Goal: Task Accomplishment & Management: Manage account settings

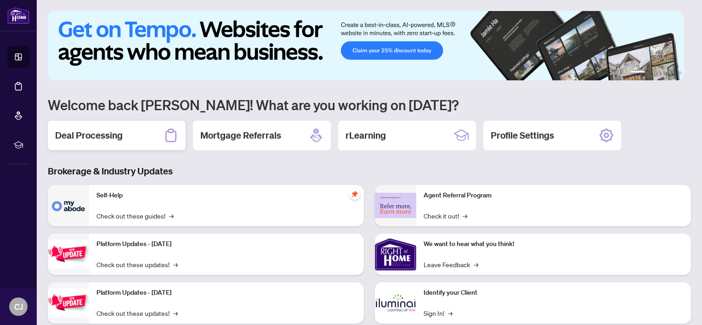
click at [104, 135] on h2 "Deal Processing" at bounding box center [89, 135] width 68 height 13
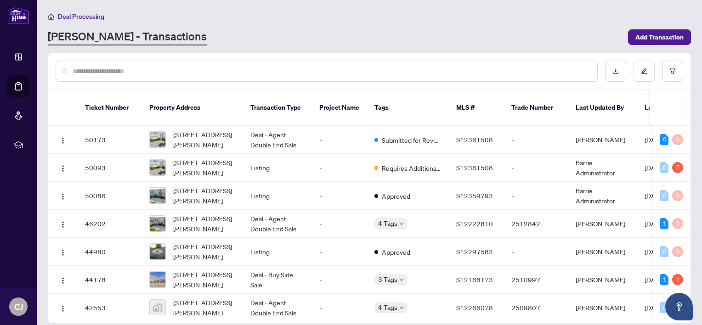
click at [220, 71] on input "text" at bounding box center [332, 71] width 518 height 10
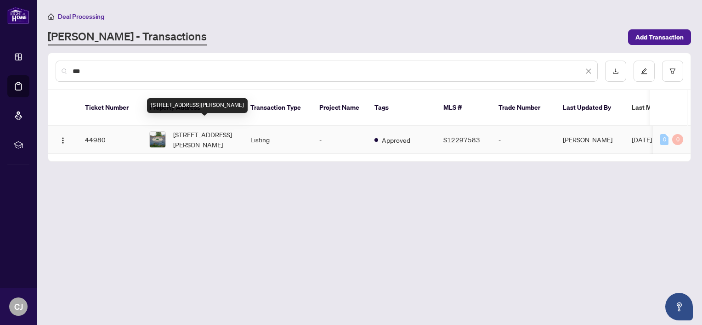
type input "***"
click at [205, 130] on span "[STREET_ADDRESS][PERSON_NAME]" at bounding box center [204, 140] width 63 height 20
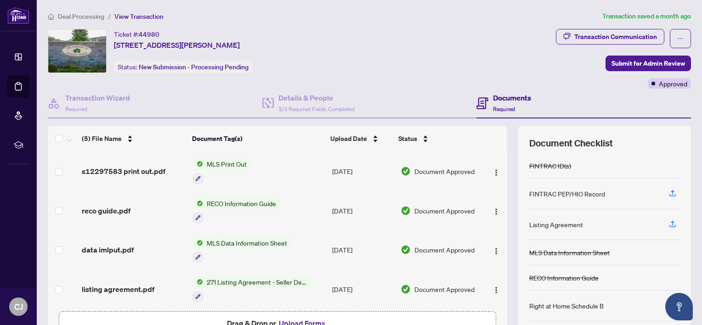
click at [88, 13] on span "Deal Processing" at bounding box center [81, 16] width 46 height 8
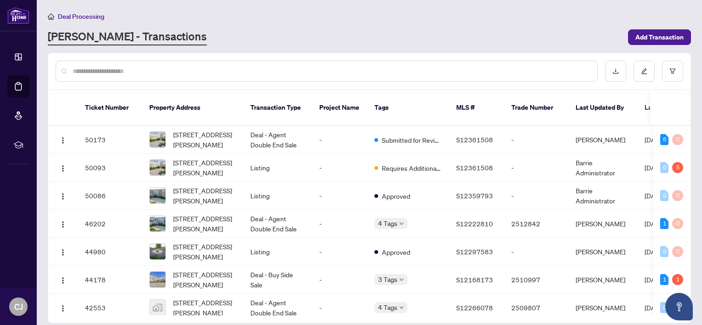
click at [164, 71] on input "text" at bounding box center [332, 71] width 518 height 10
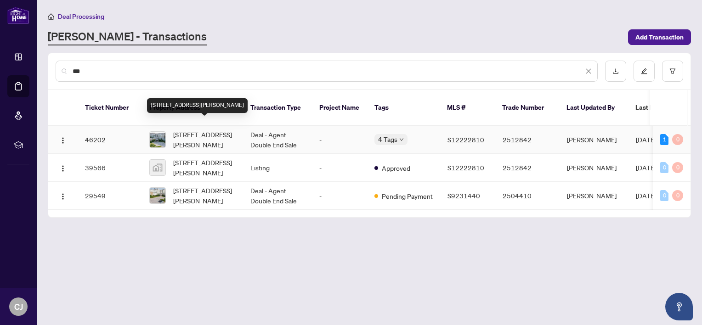
type input "***"
click at [204, 132] on span "[STREET_ADDRESS][PERSON_NAME]" at bounding box center [204, 140] width 63 height 20
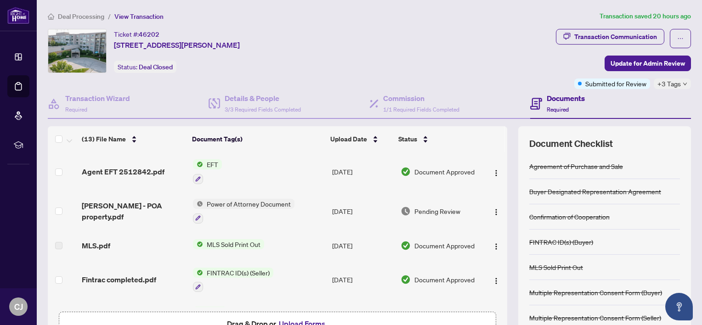
click at [79, 16] on span "Deal Processing" at bounding box center [81, 16] width 46 height 8
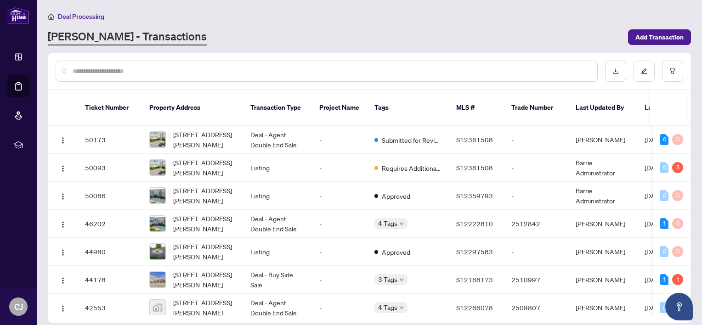
click at [194, 75] on input "text" at bounding box center [332, 71] width 518 height 10
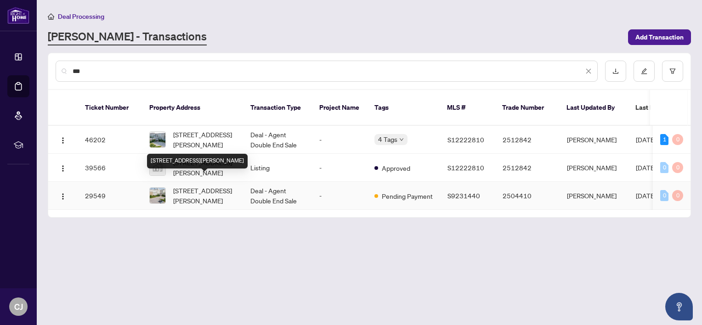
type input "***"
click at [199, 186] on span "507-90 Dean Ave, Barrie, Ontario L4N 0M3, Canada" at bounding box center [204, 196] width 63 height 20
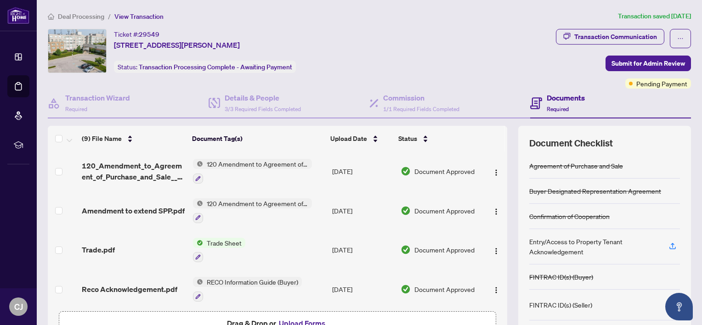
click at [92, 14] on span "Deal Processing" at bounding box center [81, 16] width 46 height 8
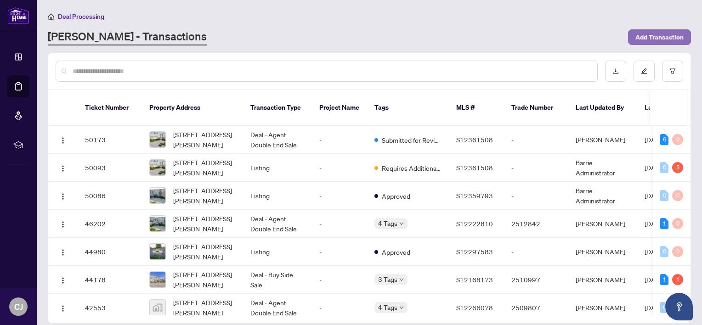
click at [666, 37] on span "Add Transaction" at bounding box center [660, 37] width 48 height 15
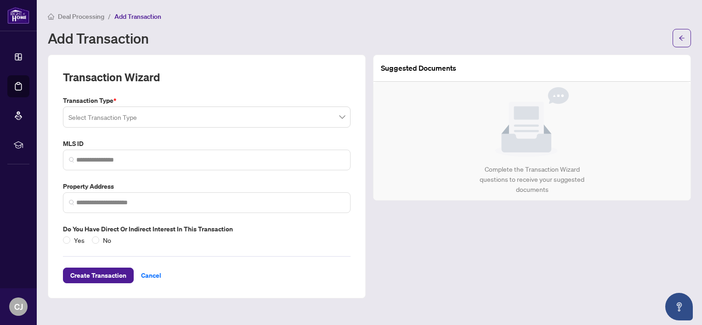
click at [65, 16] on span "Deal Processing" at bounding box center [81, 16] width 46 height 8
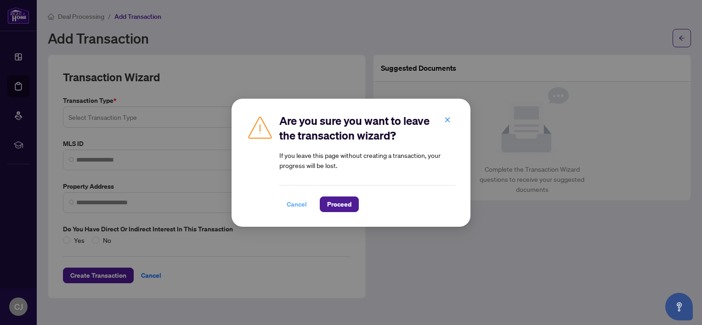
click at [291, 203] on span "Cancel" at bounding box center [297, 204] width 20 height 15
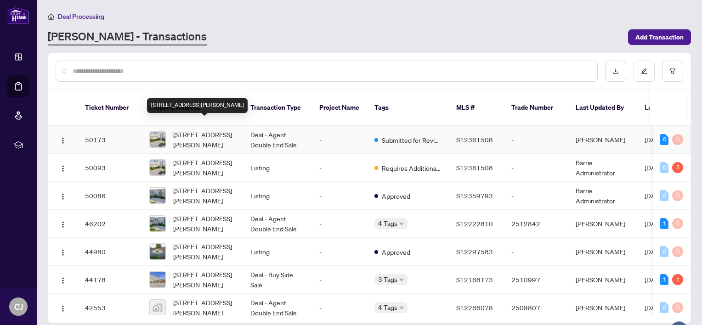
click at [205, 130] on span "[STREET_ADDRESS][PERSON_NAME]" at bounding box center [204, 140] width 63 height 20
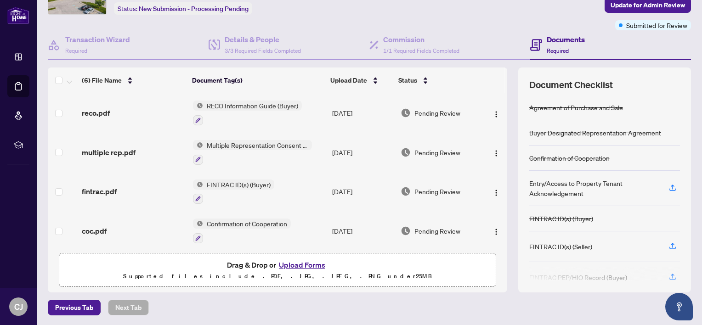
click at [297, 260] on button "Upload Forms" at bounding box center [302, 265] width 52 height 12
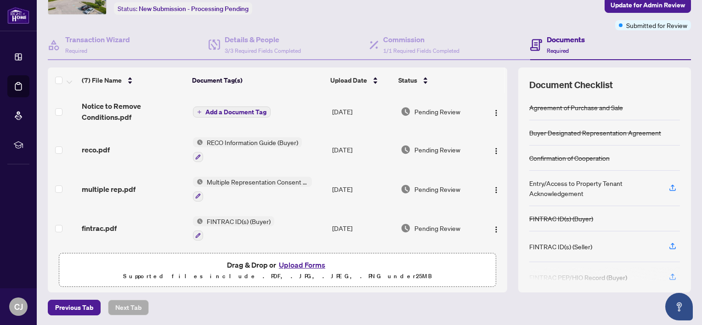
click at [222, 110] on span "Add a Document Tag" at bounding box center [235, 112] width 61 height 6
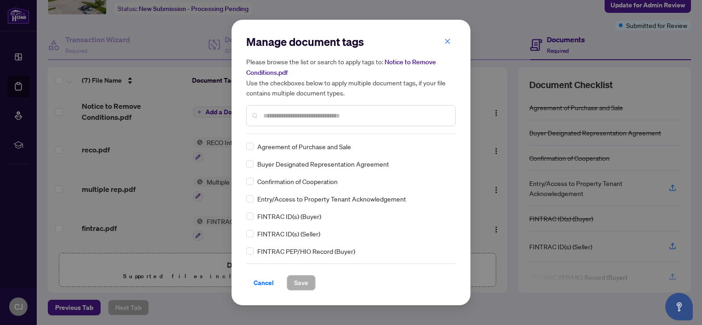
click at [290, 111] on input "text" at bounding box center [355, 116] width 185 height 10
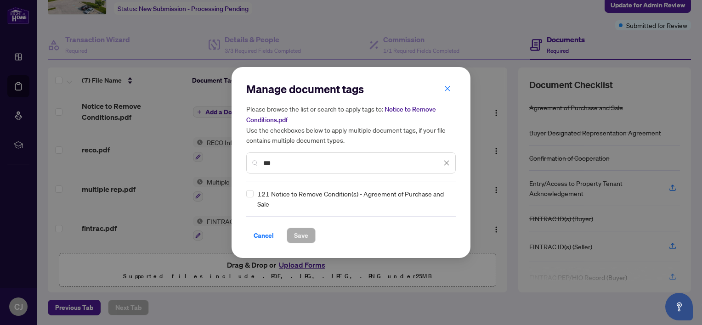
type input "***"
click at [294, 232] on span "Save" at bounding box center [301, 235] width 14 height 15
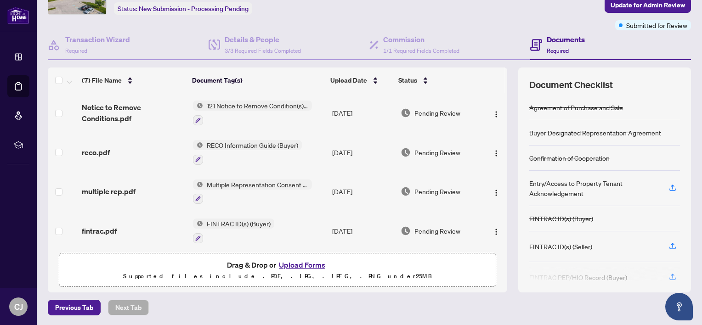
click at [296, 263] on button "Upload Forms" at bounding box center [302, 265] width 52 height 12
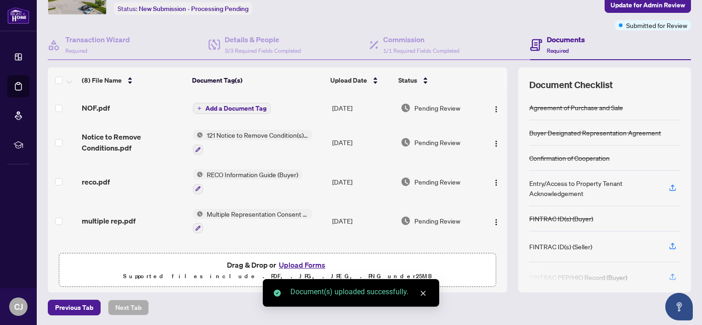
click at [237, 105] on span "Add a Document Tag" at bounding box center [235, 108] width 61 height 6
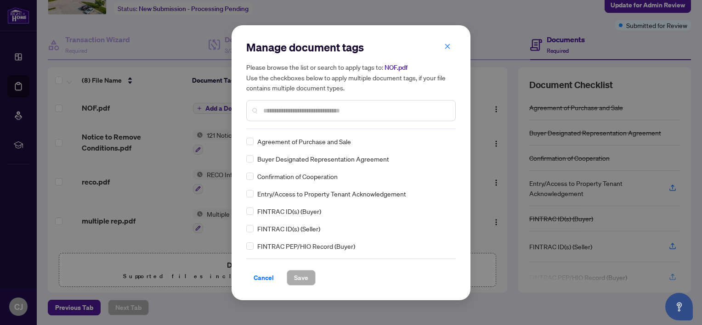
click at [309, 107] on input "text" at bounding box center [355, 111] width 185 height 10
click at [226, 57] on div "Manage document tags Please browse the list or search to apply tags to: NOF.pdf…" at bounding box center [351, 162] width 702 height 325
copy h2 "Manage"
click at [261, 105] on div at bounding box center [351, 110] width 210 height 21
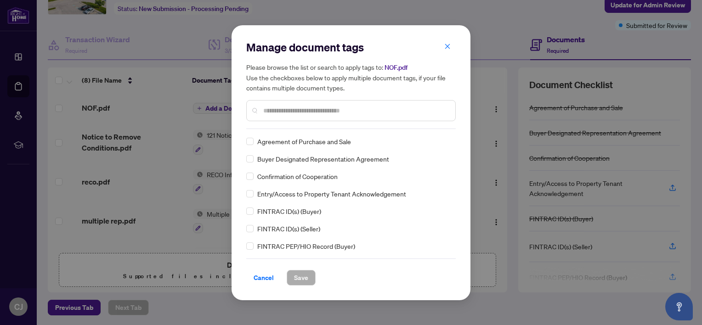
click at [265, 108] on input "text" at bounding box center [355, 111] width 185 height 10
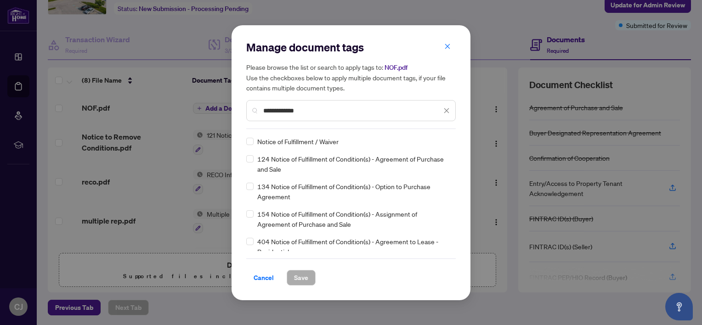
type input "**********"
click at [296, 273] on span "Save" at bounding box center [301, 278] width 14 height 15
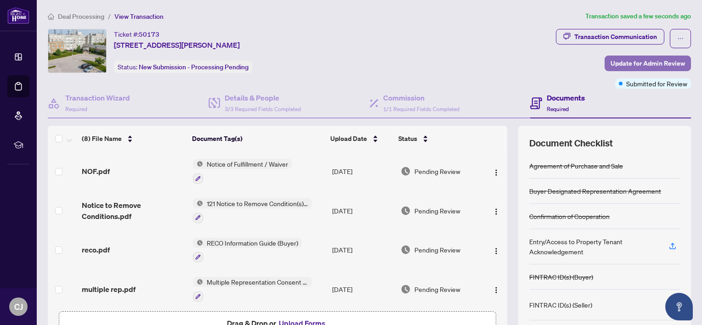
click at [644, 63] on span "Update for Admin Review" at bounding box center [648, 63] width 74 height 15
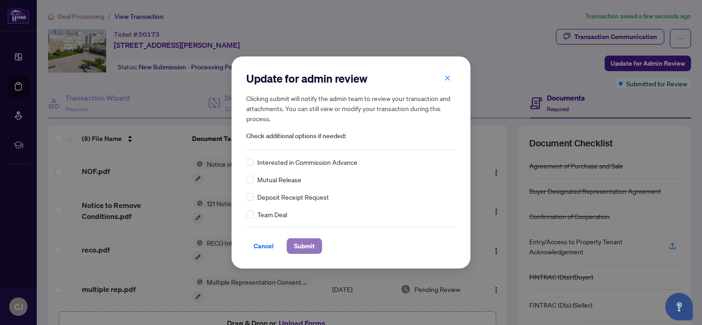
click at [302, 244] on span "Submit" at bounding box center [304, 246] width 21 height 15
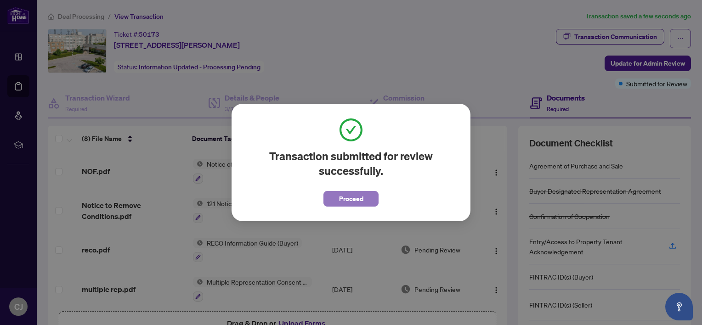
click at [360, 201] on span "Proceed" at bounding box center [351, 199] width 24 height 15
